Goal: Task Accomplishment & Management: Use online tool/utility

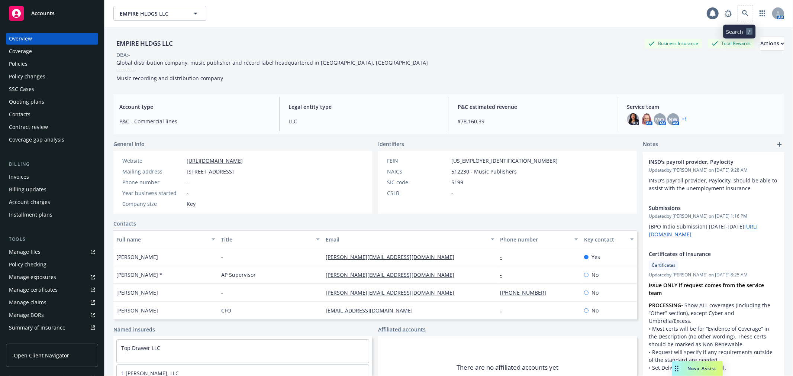
click at [738, 6] on span at bounding box center [745, 13] width 15 height 15
click at [742, 14] on icon at bounding box center [745, 13] width 6 height 6
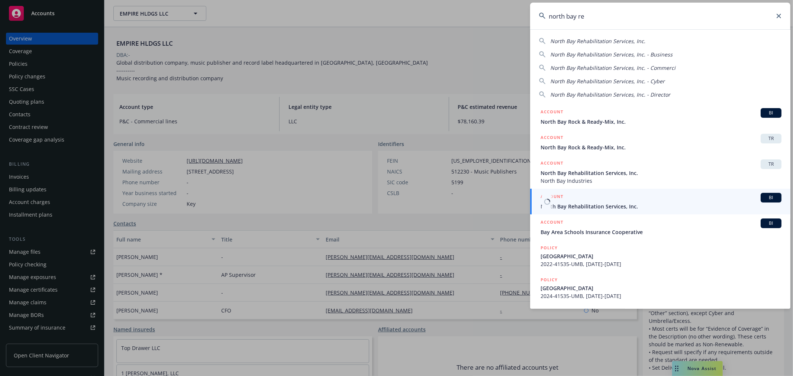
type input "north bay re"
click at [632, 204] on span "North Bay Rehabilitation Services, Inc." at bounding box center [660, 207] width 241 height 8
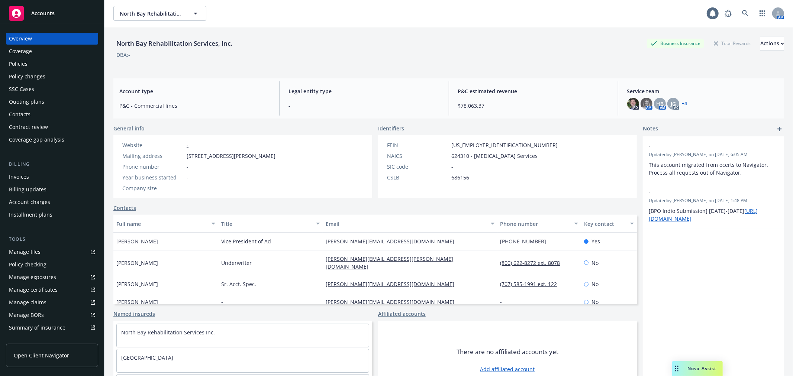
click at [48, 74] on div "Policy changes" at bounding box center [52, 77] width 86 height 12
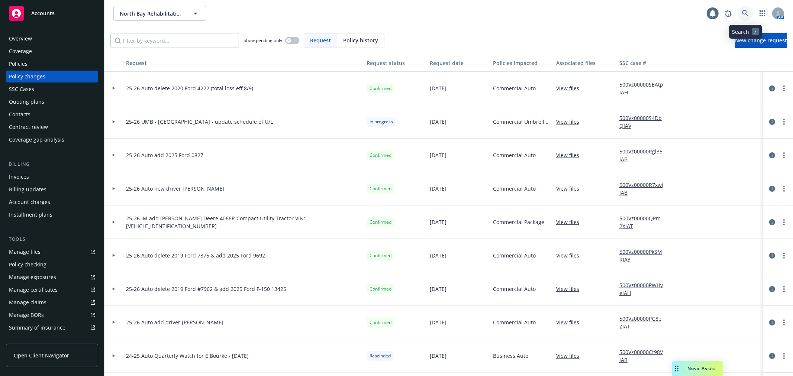
click at [750, 14] on link at bounding box center [745, 13] width 15 height 15
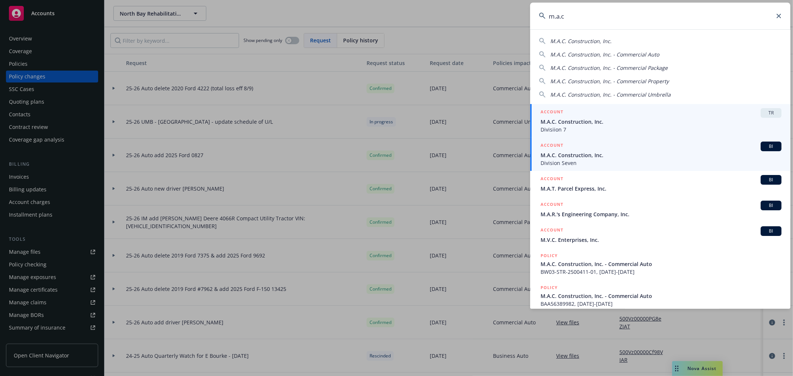
type input "m.a.c"
click at [614, 155] on span "M.A.C. Construction, Inc." at bounding box center [660, 155] width 241 height 8
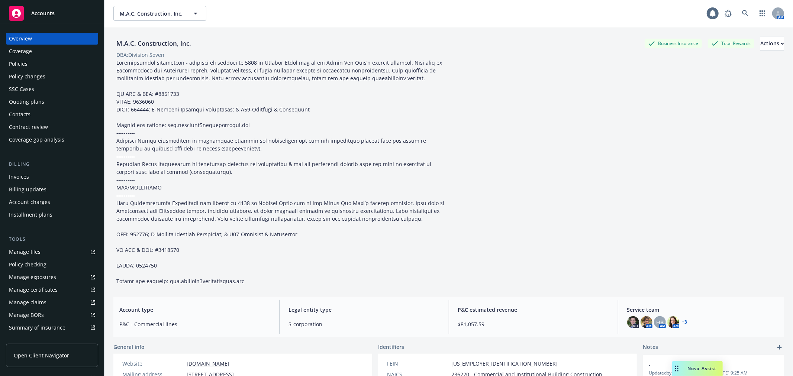
click at [31, 66] on div "Policies" at bounding box center [52, 64] width 86 height 12
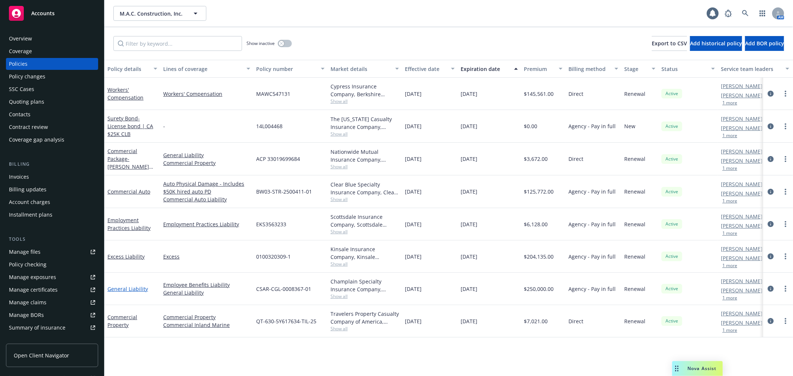
click at [120, 289] on link "General Liability" at bounding box center [127, 288] width 41 height 7
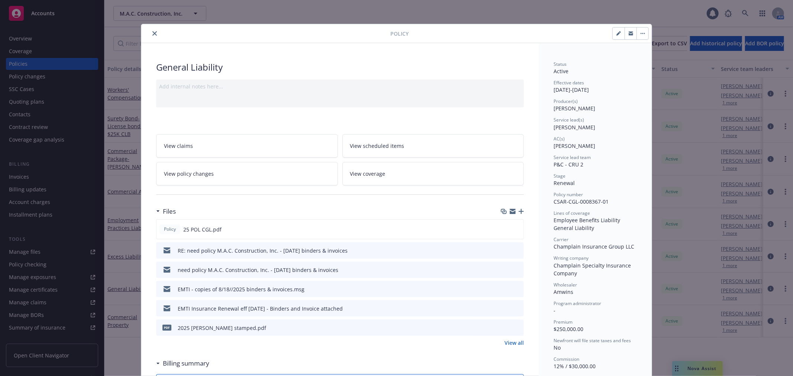
click at [518, 211] on icon "button" at bounding box center [520, 211] width 5 height 5
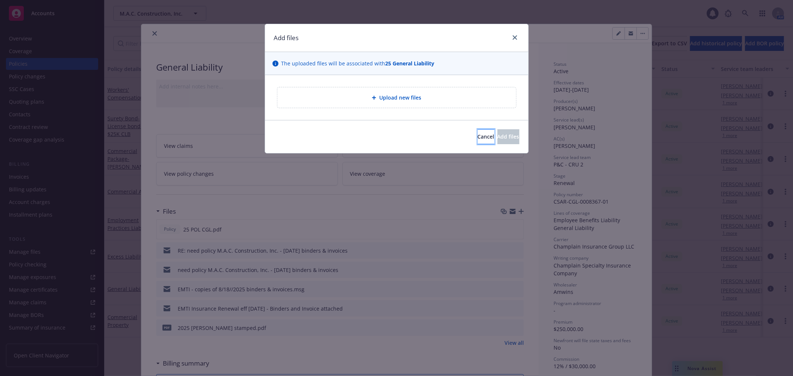
click at [478, 135] on button "Cancel" at bounding box center [486, 136] width 17 height 15
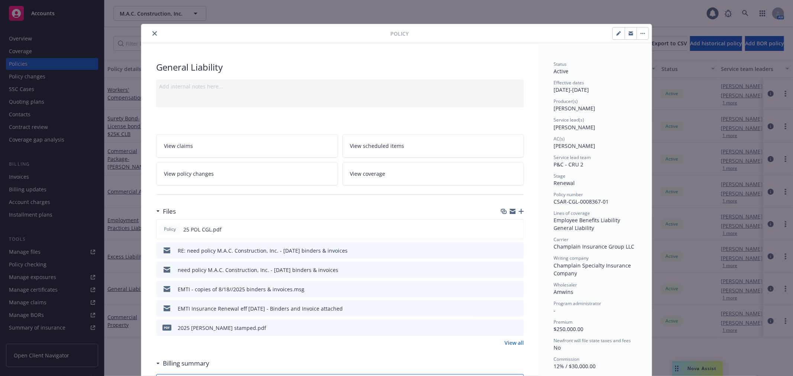
click at [510, 213] on icon "button" at bounding box center [513, 212] width 6 height 3
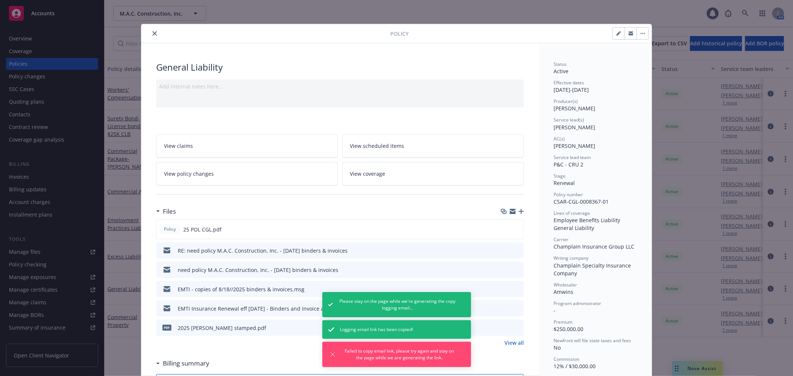
click at [510, 212] on icon "button" at bounding box center [513, 212] width 6 height 3
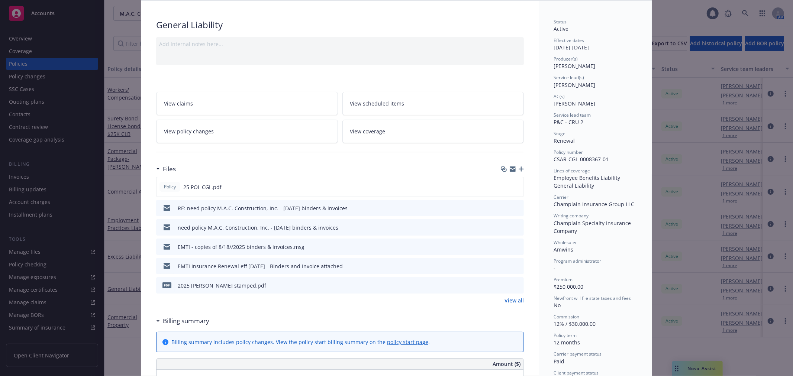
scroll to position [41, 0]
click at [439, 135] on link "View coverage" at bounding box center [433, 132] width 182 height 23
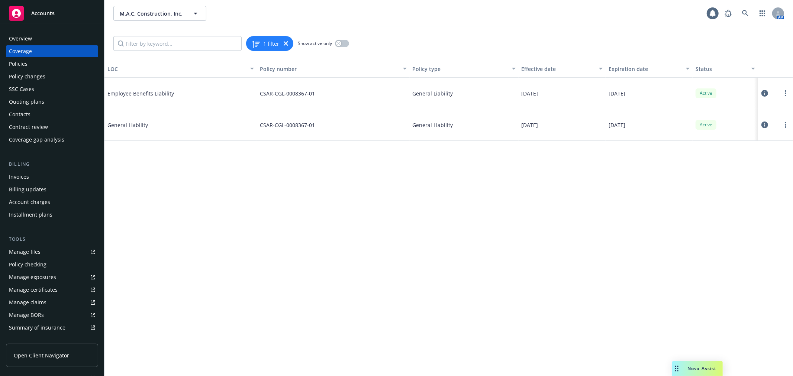
click at [764, 121] on button at bounding box center [764, 124] width 7 height 15
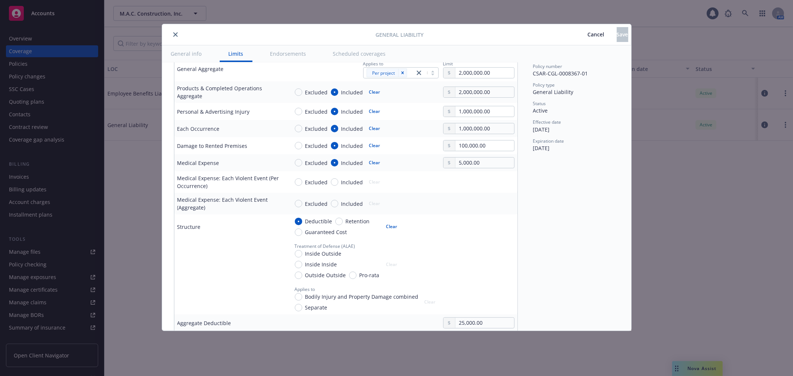
scroll to position [289, 0]
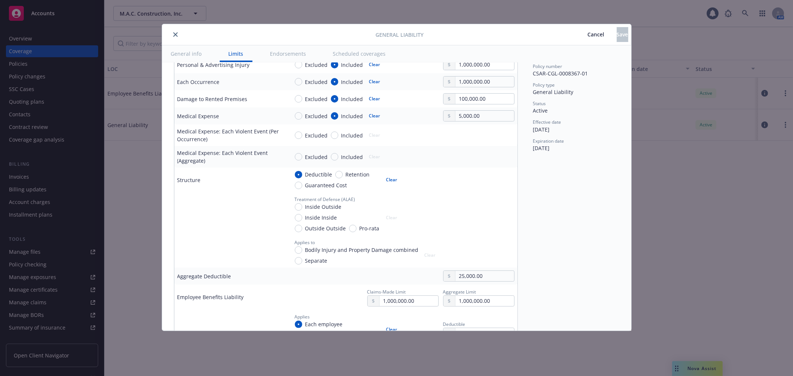
click at [588, 36] on span "Cancel" at bounding box center [596, 34] width 17 height 7
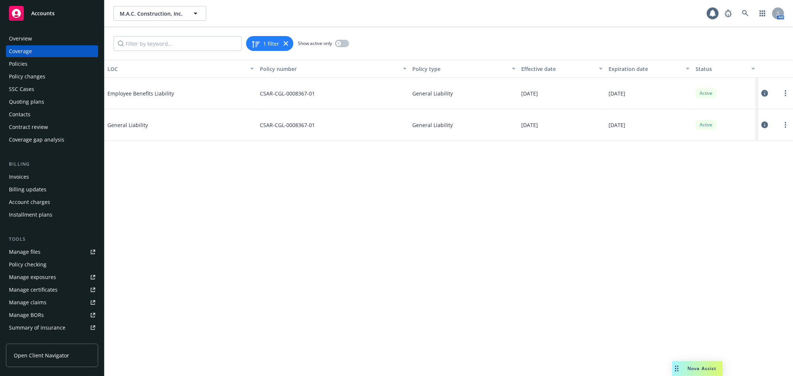
click at [64, 290] on link "Manage certificates" at bounding box center [52, 290] width 92 height 12
click at [49, 64] on div "Policies" at bounding box center [52, 64] width 86 height 12
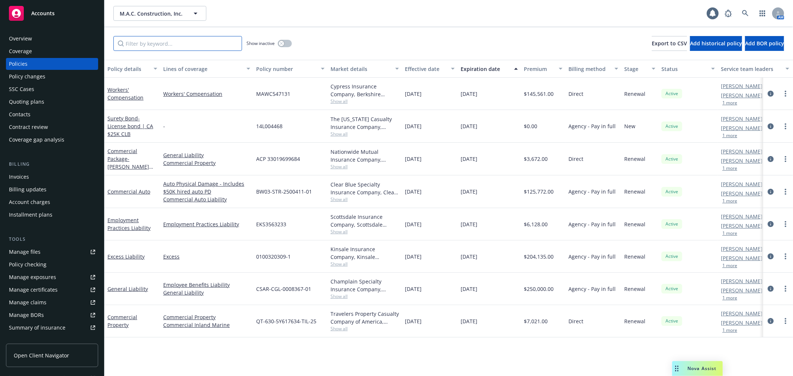
click at [143, 46] on input "Filter by keyword..." at bounding box center [177, 43] width 129 height 15
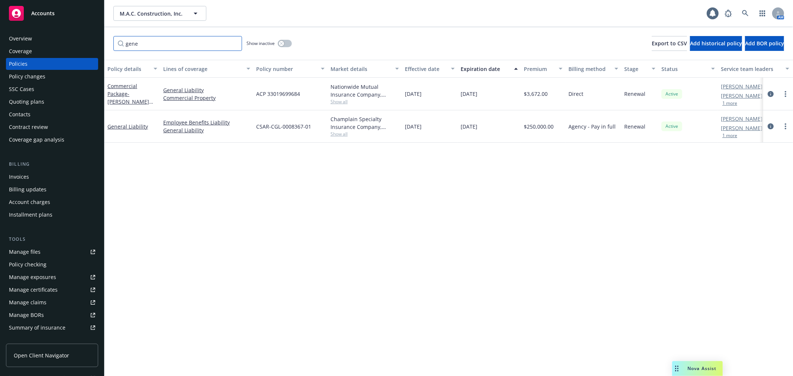
type input "gene"
click at [281, 45] on div "button" at bounding box center [281, 43] width 5 height 5
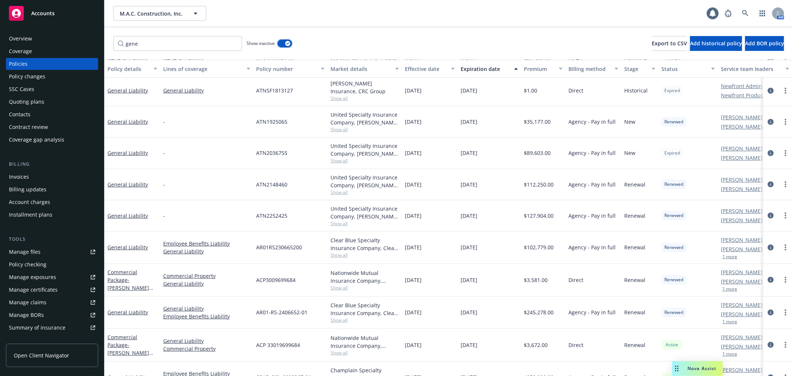
scroll to position [58, 0]
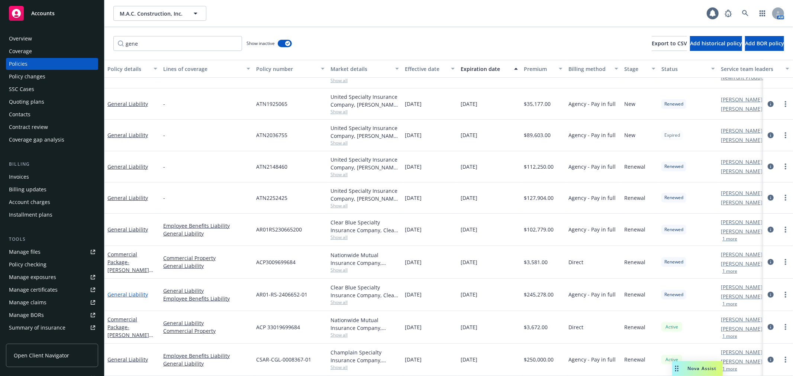
click at [125, 291] on link "General Liability" at bounding box center [127, 294] width 41 height 7
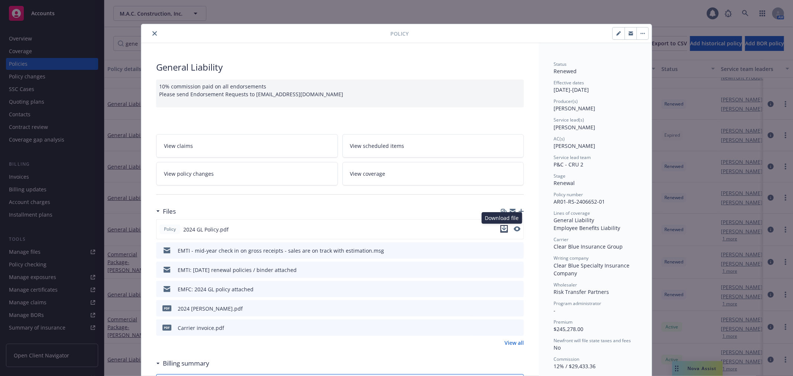
click at [501, 229] on icon "download file" at bounding box center [504, 229] width 6 height 6
click at [150, 34] on button "close" at bounding box center [154, 33] width 9 height 9
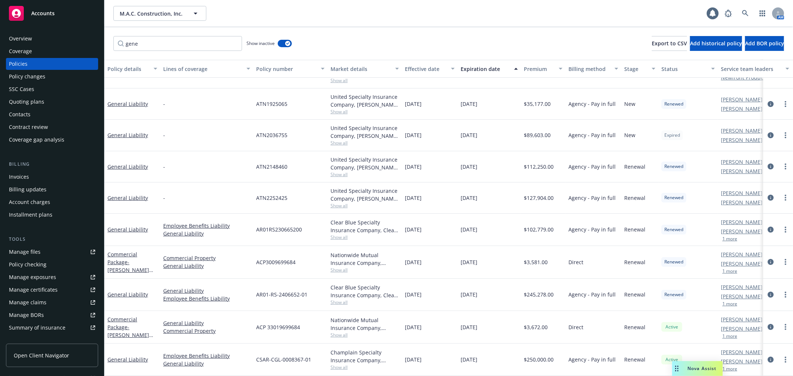
click at [68, 266] on div "Policy checking" at bounding box center [52, 265] width 86 height 12
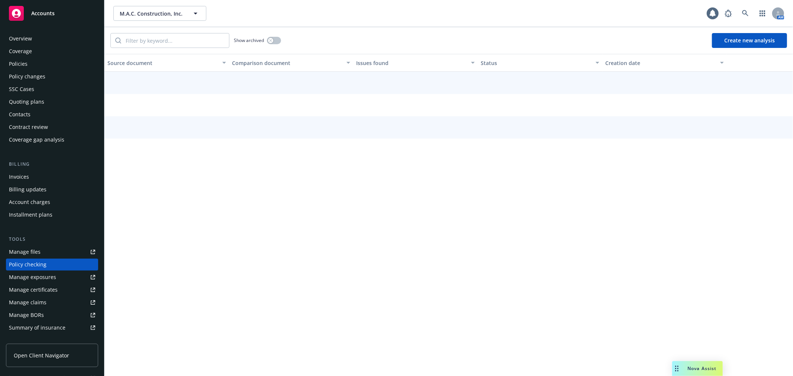
scroll to position [64, 0]
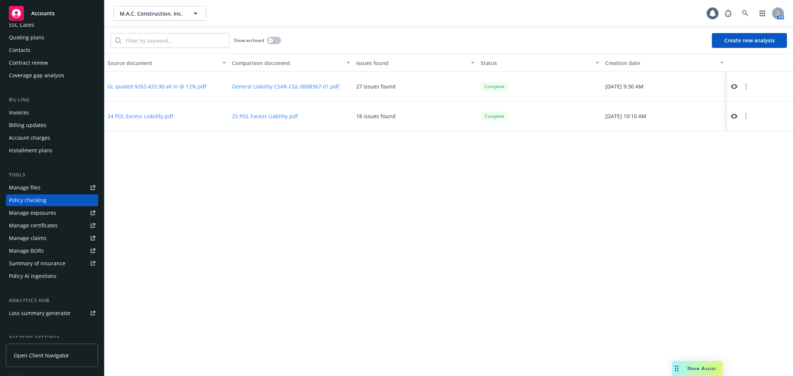
click at [748, 87] on button "button" at bounding box center [745, 86] width 9 height 9
click at [747, 100] on link "Archive" at bounding box center [746, 101] width 42 height 15
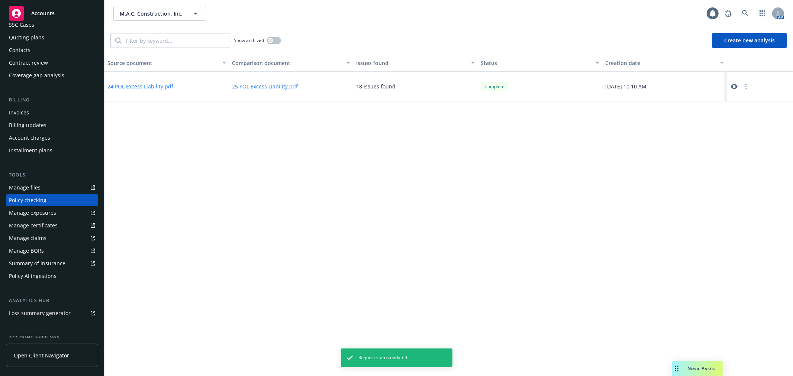
click at [744, 42] on button "Create new analysis" at bounding box center [749, 40] width 75 height 15
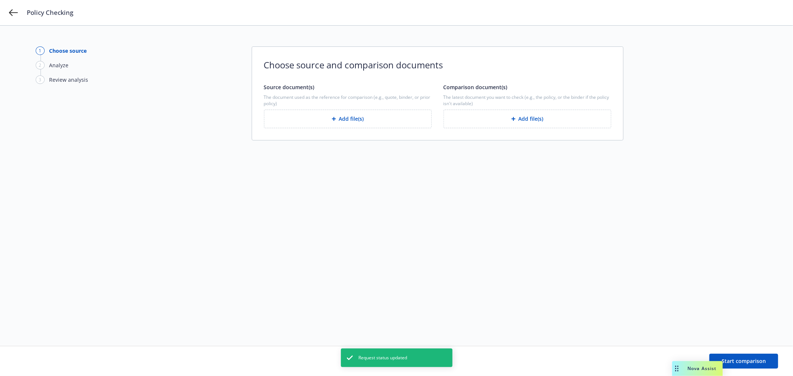
click at [346, 120] on button "Add file(s)" at bounding box center [348, 119] width 168 height 19
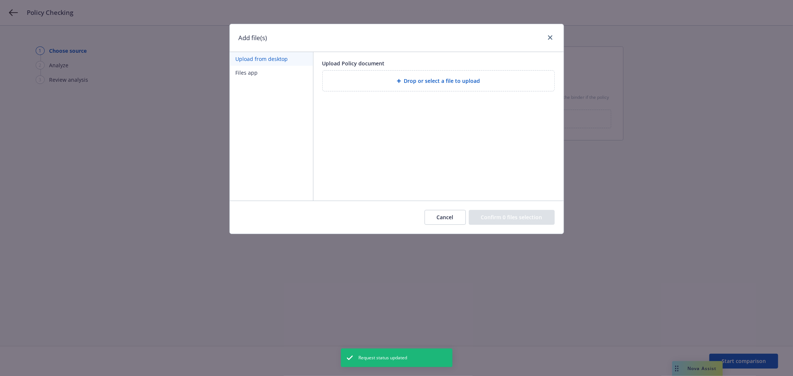
click at [436, 77] on span "Drop or select a file to upload" at bounding box center [442, 81] width 76 height 8
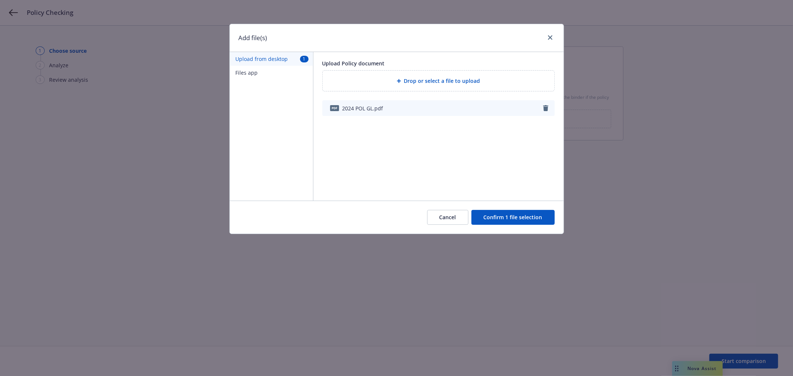
click at [516, 215] on button "Confirm 1 file selection" at bounding box center [512, 217] width 83 height 15
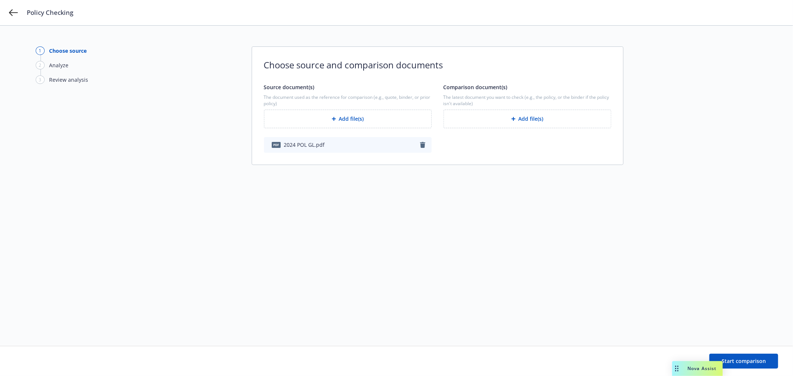
click at [527, 119] on button "Add file(s)" at bounding box center [527, 119] width 168 height 19
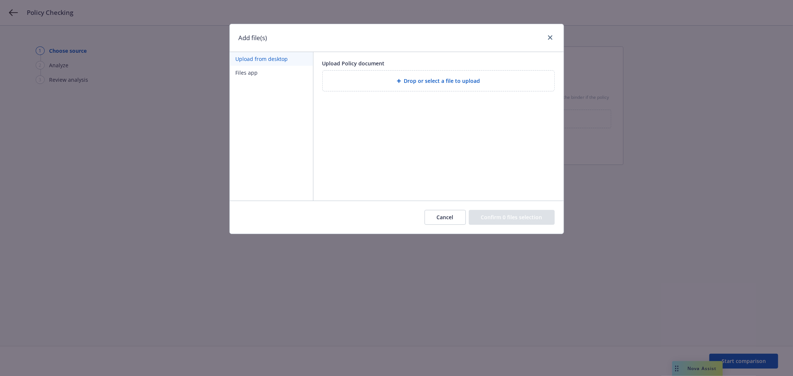
click at [466, 81] on span "Drop or select a file to upload" at bounding box center [442, 81] width 76 height 8
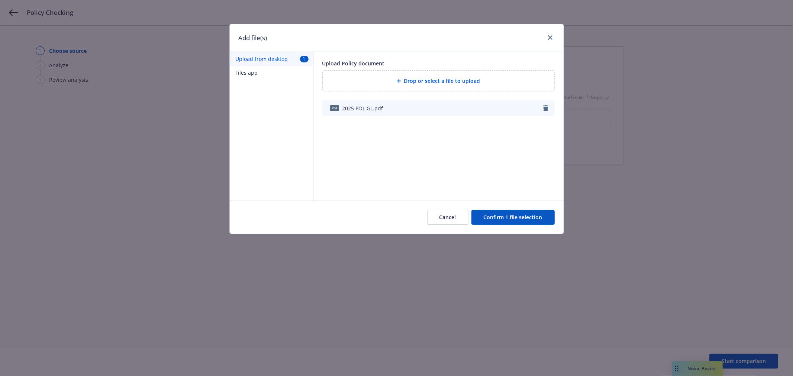
click at [508, 214] on button "Confirm 1 file selection" at bounding box center [512, 217] width 83 height 15
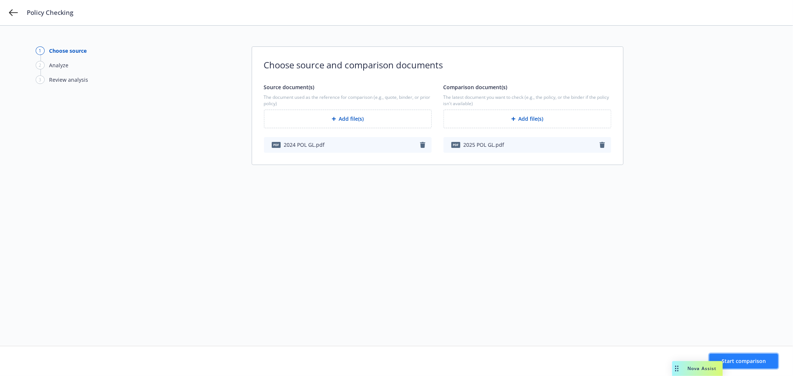
click at [745, 358] on span "Start comparison" at bounding box center [743, 361] width 44 height 7
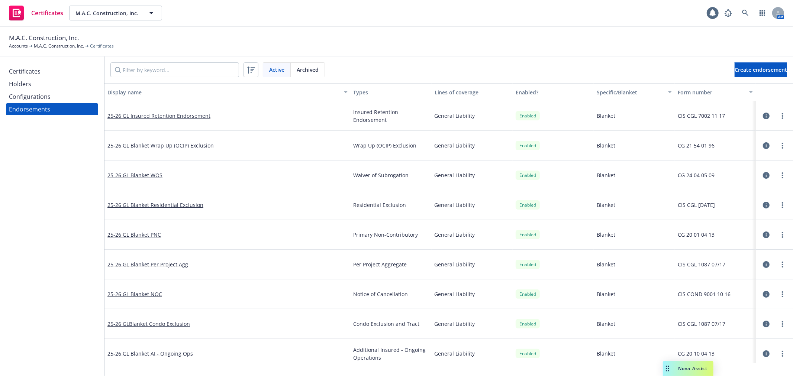
scroll to position [41, 0]
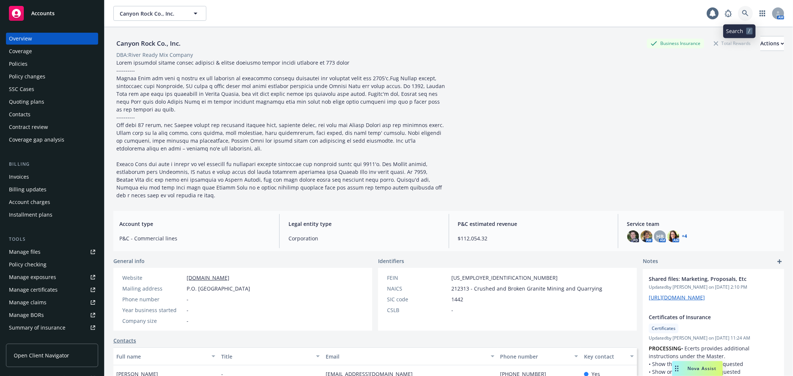
click at [742, 15] on link at bounding box center [745, 13] width 15 height 15
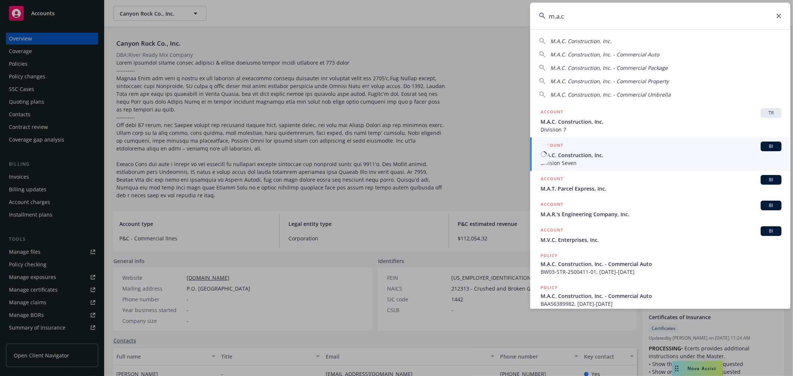
type input "m.a.c"
click at [624, 157] on span "M.A.C. Construction, Inc." at bounding box center [660, 155] width 241 height 8
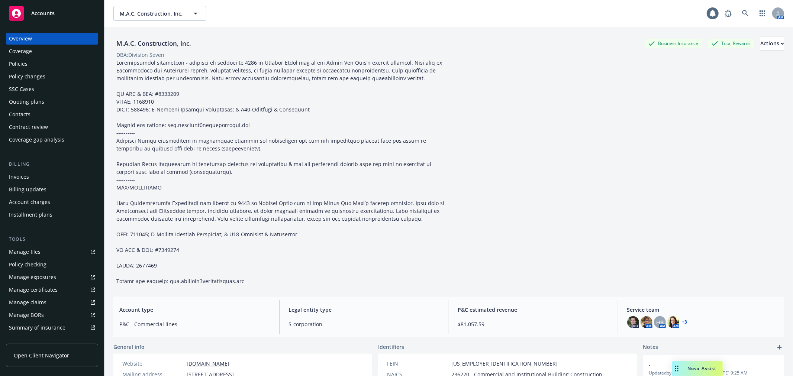
click at [66, 69] on div "Policies" at bounding box center [52, 64] width 86 height 12
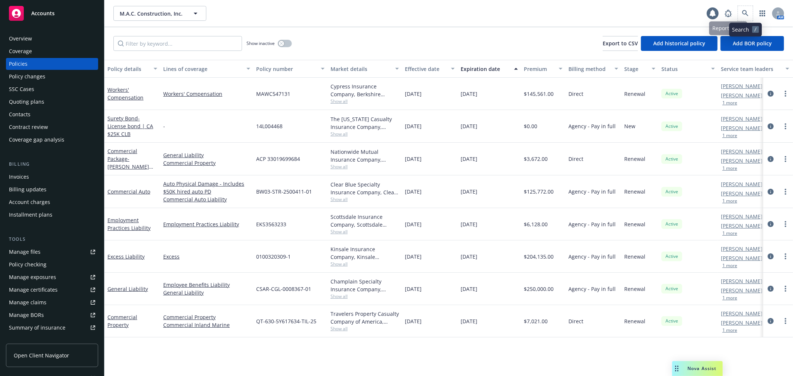
click at [738, 16] on span at bounding box center [745, 13] width 15 height 15
click at [742, 15] on icon at bounding box center [745, 13] width 7 height 7
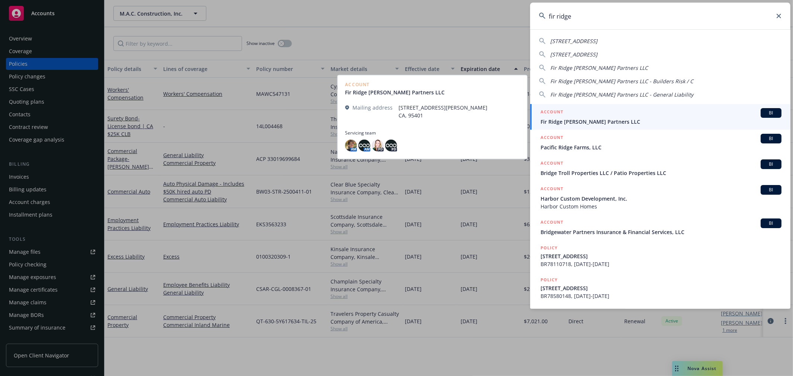
type input "fir ridge"
click at [636, 113] on div "ACCOUNT BI" at bounding box center [660, 113] width 241 height 10
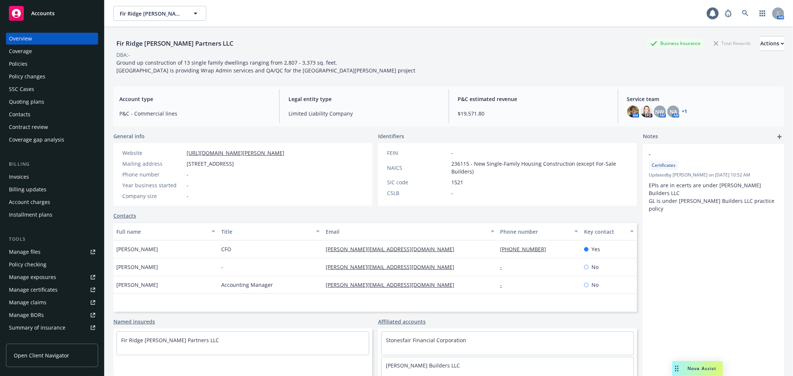
click at [61, 291] on link "Manage certificates" at bounding box center [52, 290] width 92 height 12
click at [738, 9] on link at bounding box center [745, 13] width 15 height 15
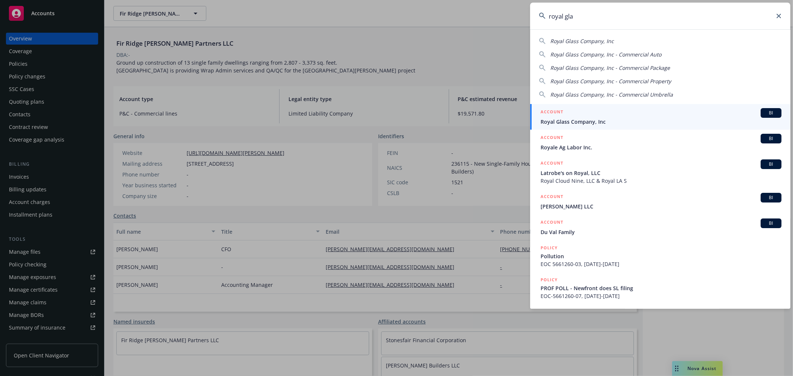
type input "royal gla"
click at [596, 123] on span "Royal Glass Company, Inc" at bounding box center [660, 122] width 241 height 8
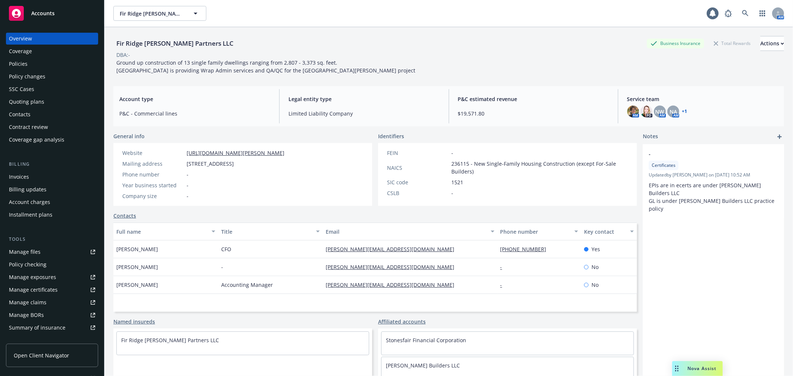
click at [50, 65] on div "Policies" at bounding box center [52, 64] width 86 height 12
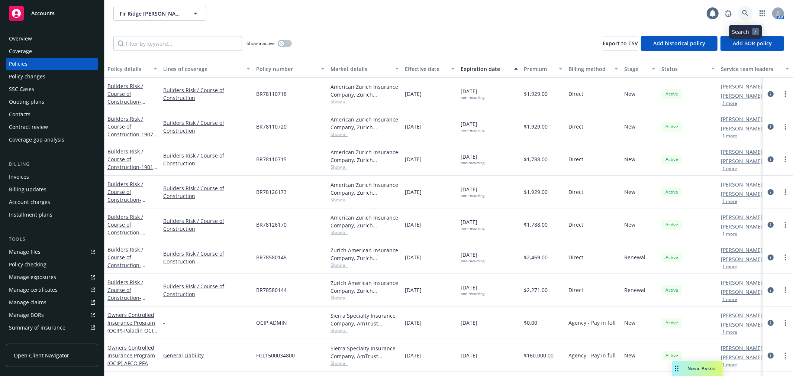
click at [746, 13] on icon at bounding box center [745, 13] width 6 height 6
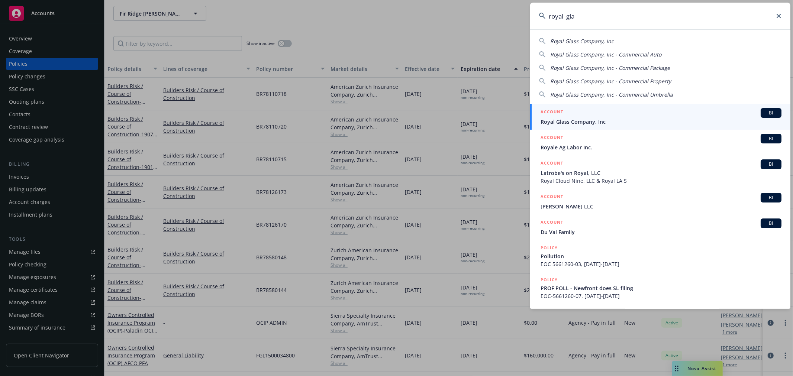
type input "royal gla"
click at [605, 120] on span "Royal Glass Company, Inc" at bounding box center [660, 122] width 241 height 8
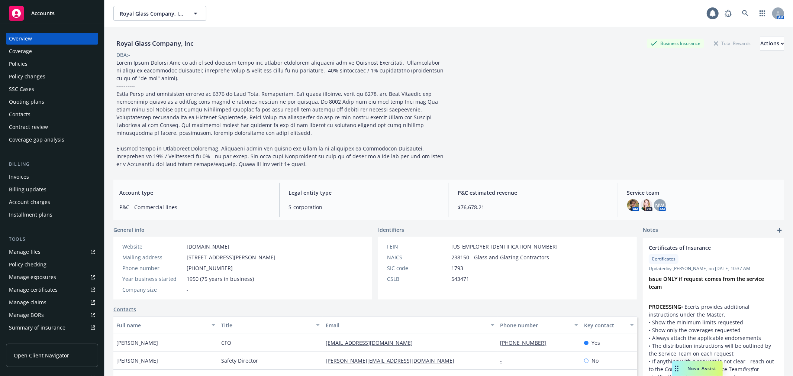
click at [34, 64] on div "Policies" at bounding box center [52, 64] width 86 height 12
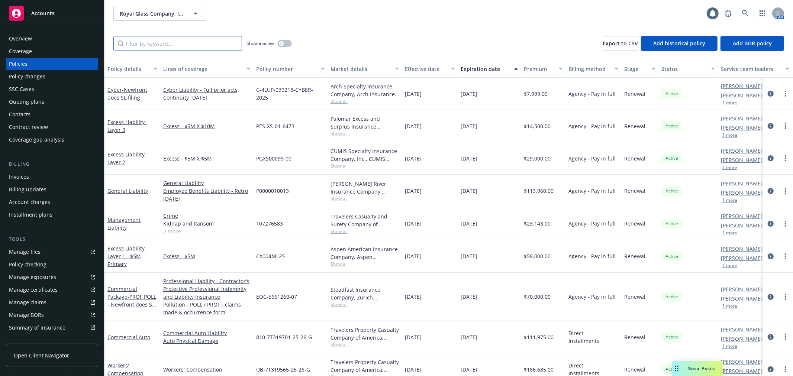
click at [143, 48] on input "Filter by keyword..." at bounding box center [177, 43] width 129 height 15
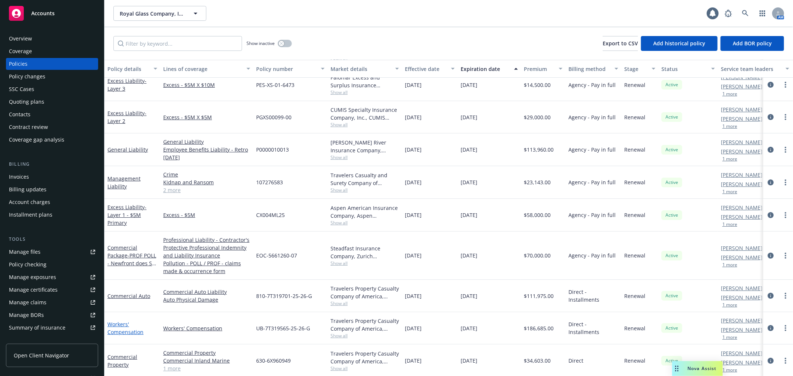
click at [114, 324] on link "Workers' Compensation" at bounding box center [125, 328] width 36 height 15
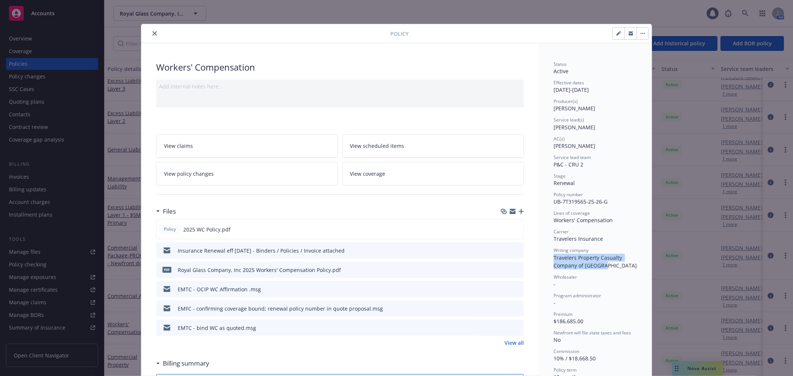
drag, startPoint x: 550, startPoint y: 259, endPoint x: 599, endPoint y: 264, distance: 49.3
click at [599, 264] on span "Travelers Property Casualty Company of America" at bounding box center [594, 261] width 83 height 15
copy span "Travelers Property Casualty Company of America"
click at [152, 32] on icon "close" at bounding box center [154, 33] width 4 height 4
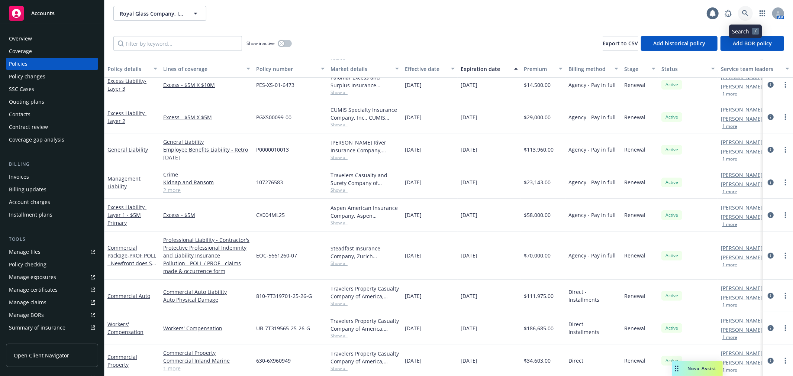
click at [743, 13] on icon at bounding box center [745, 13] width 6 height 6
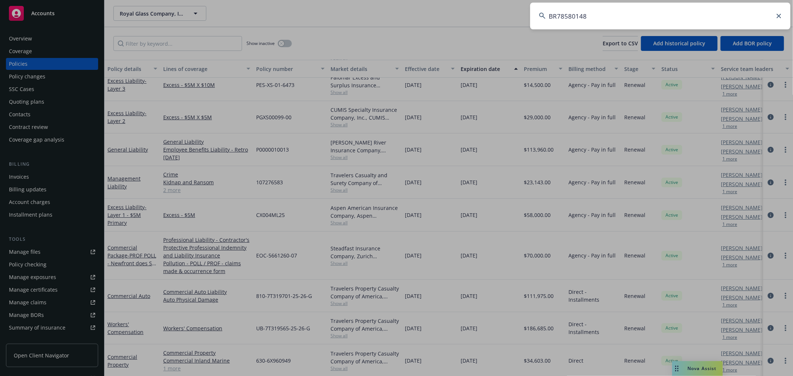
type input "BR78580148"
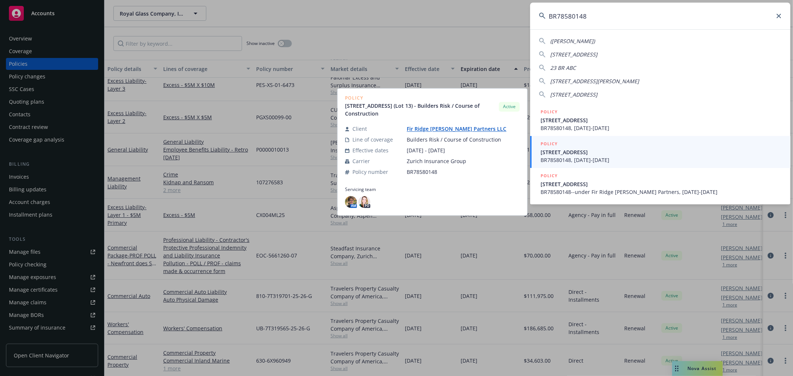
click at [604, 158] on span "BR78580148, 01/15/2025-01/15/2026" at bounding box center [660, 160] width 241 height 8
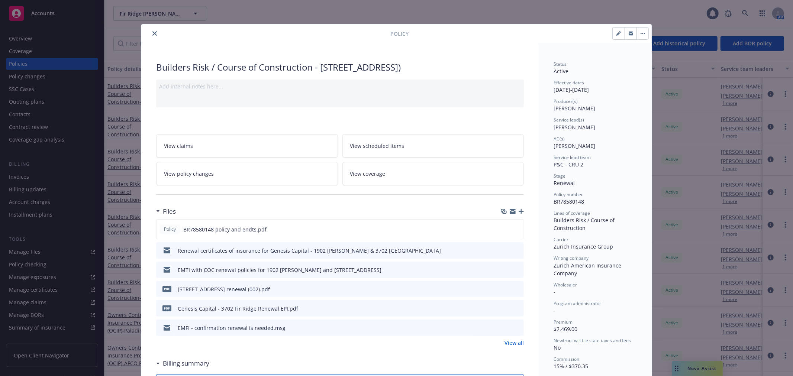
click at [152, 32] on icon "close" at bounding box center [154, 33] width 4 height 4
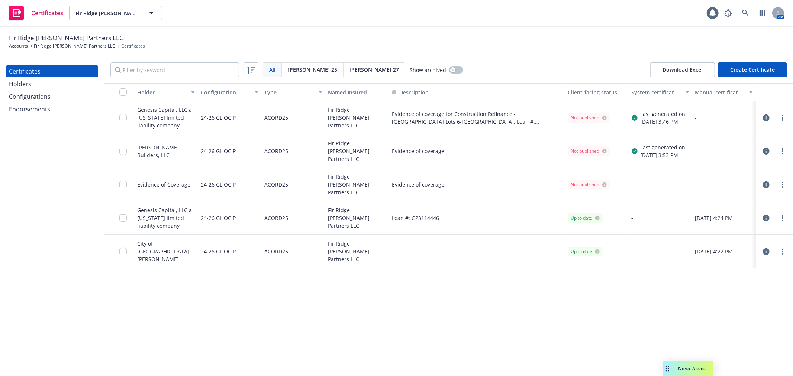
click at [61, 100] on div "Configurations" at bounding box center [52, 97] width 86 height 12
